Goal: Check status: Check status

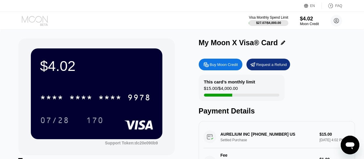
click at [40, 19] on icon at bounding box center [35, 21] width 27 height 10
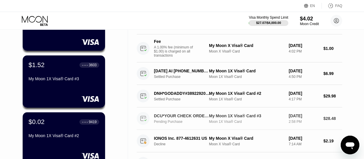
scroll to position [75, 0]
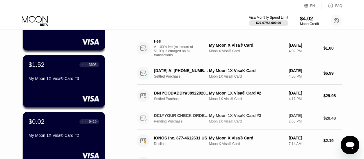
click at [179, 123] on div "Pending Purchase" at bounding box center [184, 121] width 61 height 4
